Goal: Information Seeking & Learning: Learn about a topic

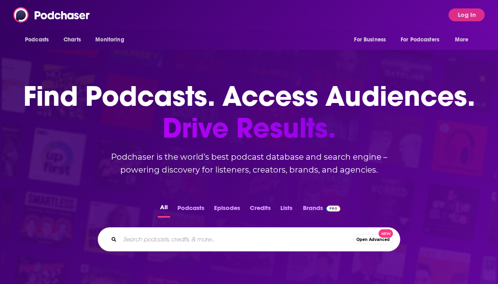
click at [242, 241] on input "Search podcasts, credits, & more..." at bounding box center [236, 239] width 233 height 13
click at [467, 18] on button "Log In" at bounding box center [466, 14] width 36 height 13
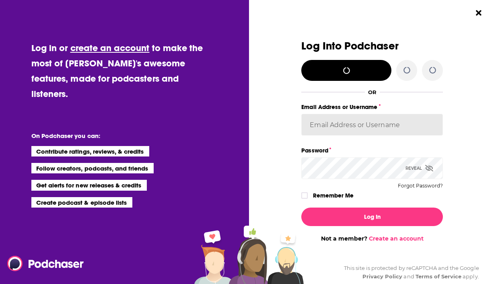
type input "[EMAIL_ADDRESS][PERSON_NAME][DOMAIN_NAME]"
click at [357, 127] on input "[EMAIL_ADDRESS][PERSON_NAME][DOMAIN_NAME]" at bounding box center [372, 125] width 142 height 22
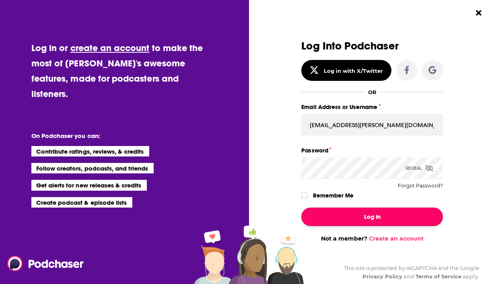
click at [364, 220] on button "Log In" at bounding box center [372, 216] width 142 height 18
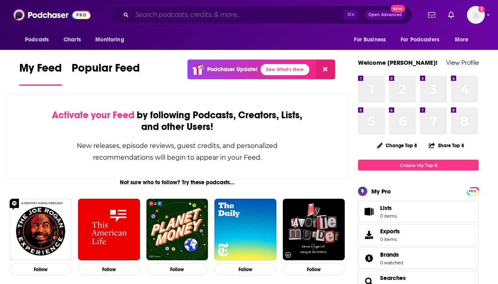
click at [258, 13] on input "Search podcasts, credits, & more..." at bounding box center [237, 14] width 211 height 13
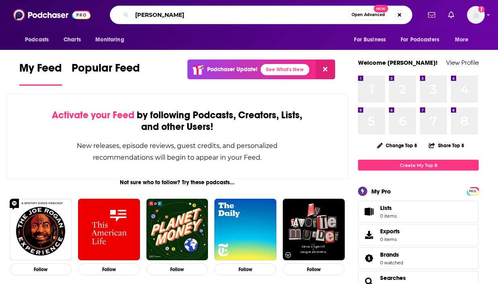
drag, startPoint x: 222, startPoint y: 13, endPoint x: 91, endPoint y: 13, distance: 130.7
click at [91, 13] on div "Podcasts Charts Monitoring [PERSON_NAME] Open Advanced New For Business For Pod…" at bounding box center [249, 15] width 498 height 30
type input "royal court"
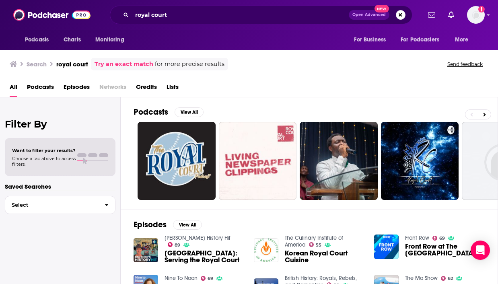
click at [39, 88] on span "Podcasts" at bounding box center [40, 88] width 27 height 16
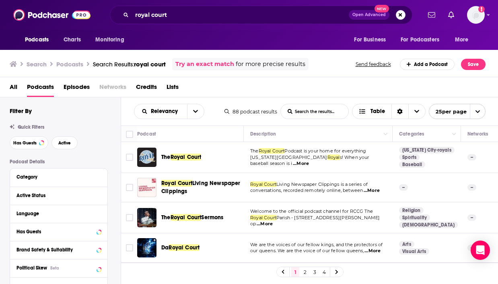
click at [234, 89] on div "All Podcasts Episodes Networks Credits Lists" at bounding box center [251, 88] width 482 height 16
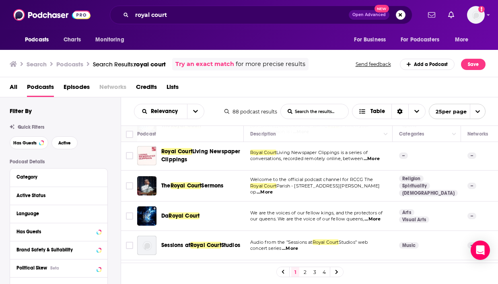
scroll to position [53, 0]
